Goal: Navigation & Orientation: Find specific page/section

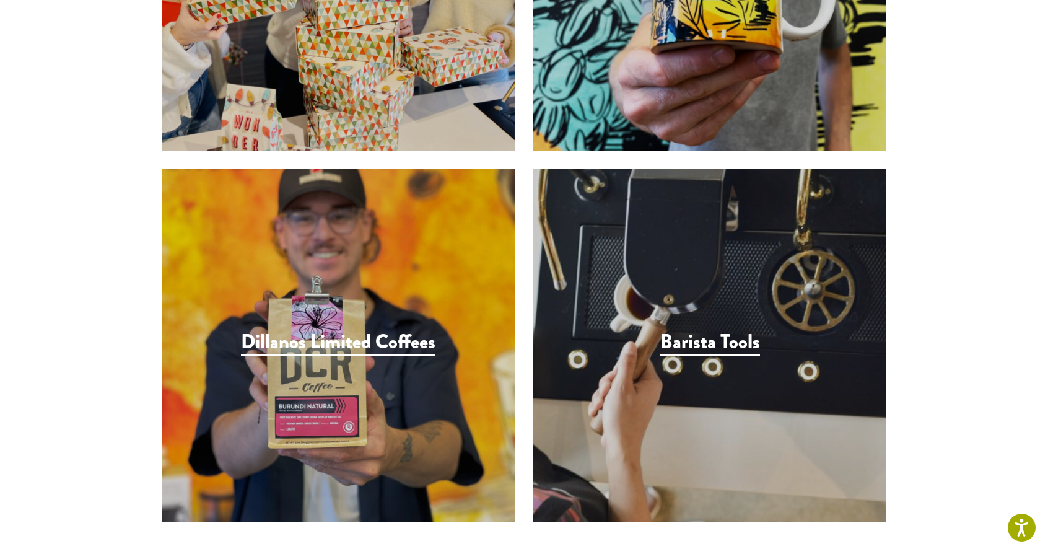
scroll to position [1872, 0]
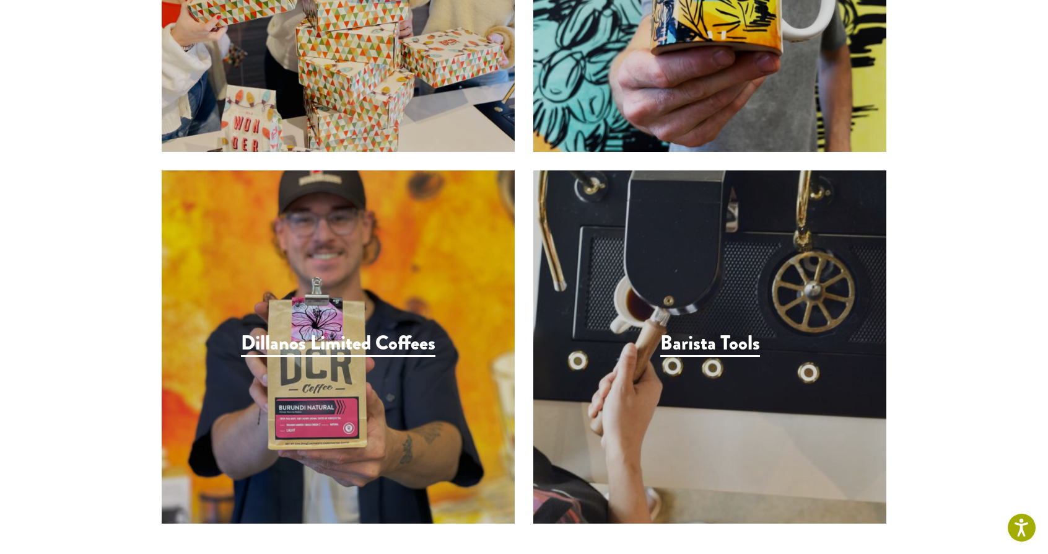
click at [676, 331] on h3 "Barista Tools" at bounding box center [710, 343] width 100 height 25
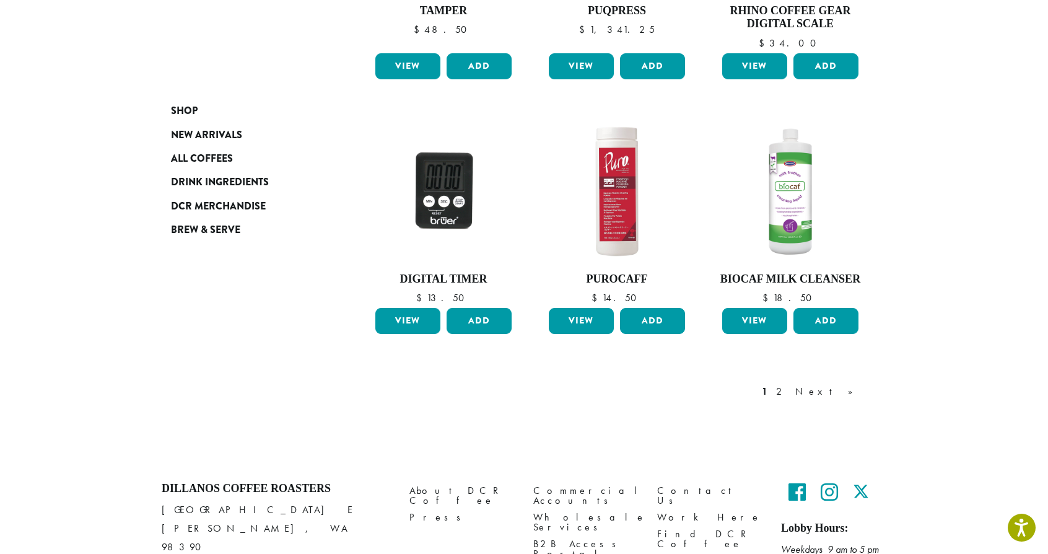
scroll to position [981, 0]
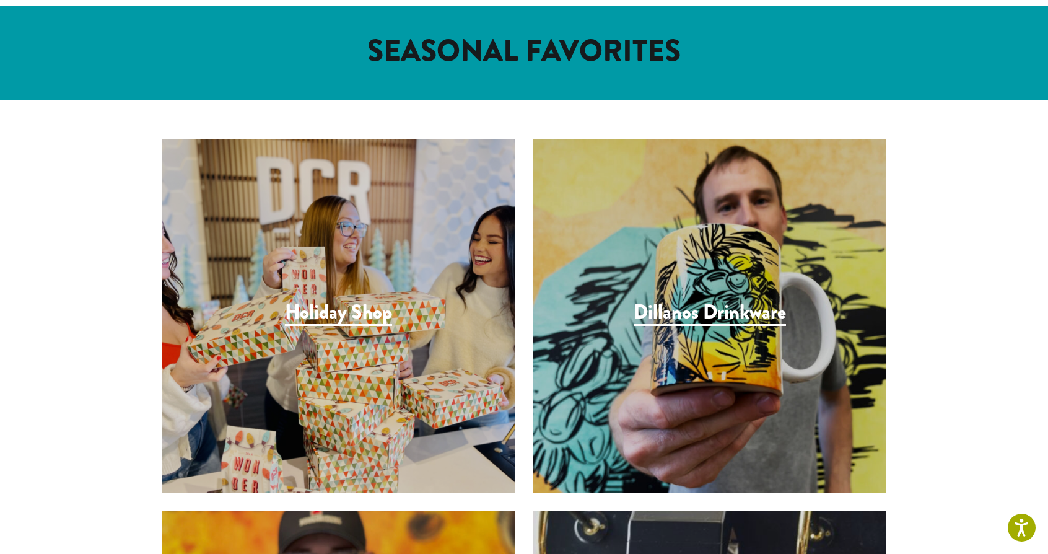
scroll to position [1435, 0]
